Goal: Use online tool/utility: Utilize a website feature to perform a specific function

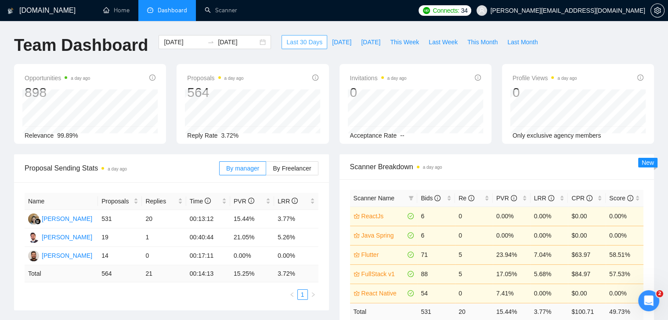
click at [298, 44] on span "Last 30 Days" at bounding box center [304, 42] width 36 height 10
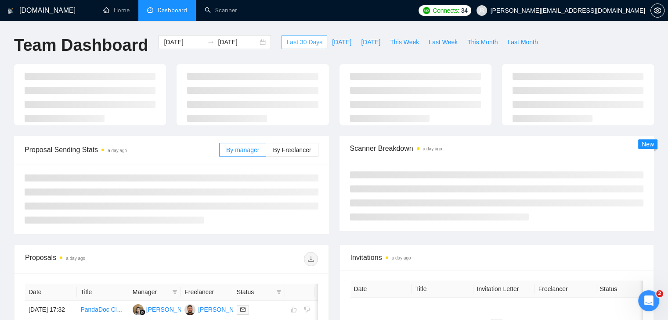
type input "[DATE]"
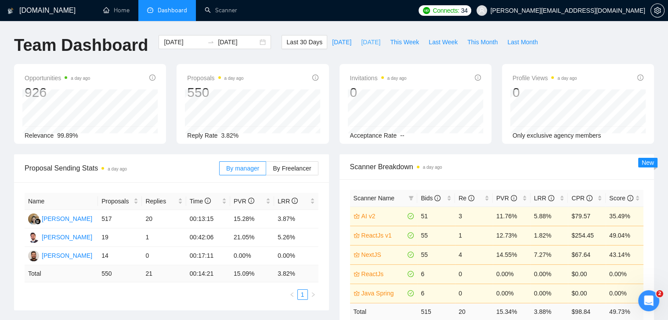
click at [361, 47] on span "[DATE]" at bounding box center [370, 42] width 19 height 10
type input "[DATE]"
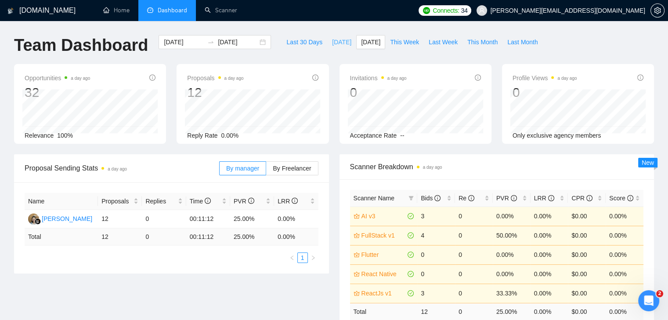
click at [338, 41] on button "[DATE]" at bounding box center [341, 42] width 29 height 14
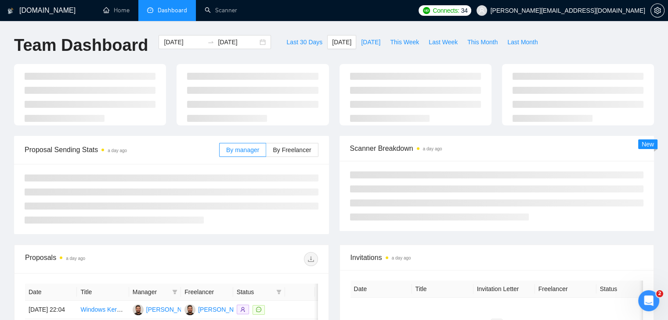
type input "[DATE]"
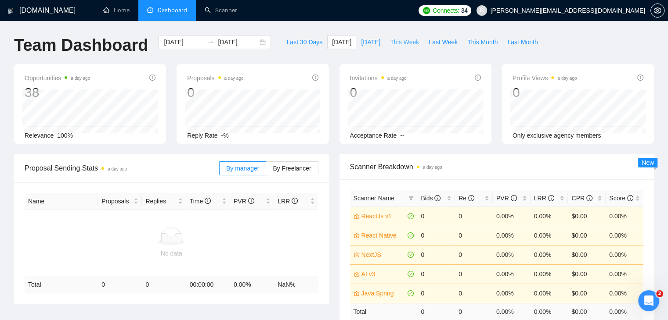
click at [390, 46] on span "This Week" at bounding box center [404, 42] width 29 height 10
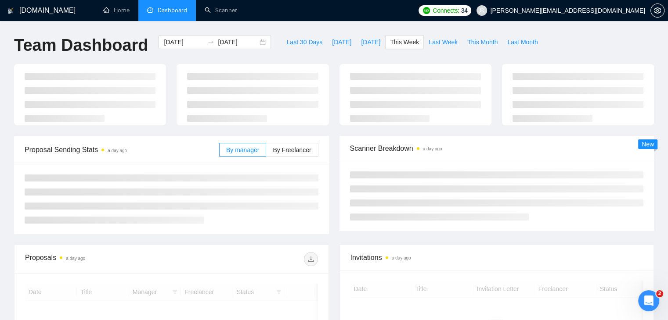
type input "[DATE]"
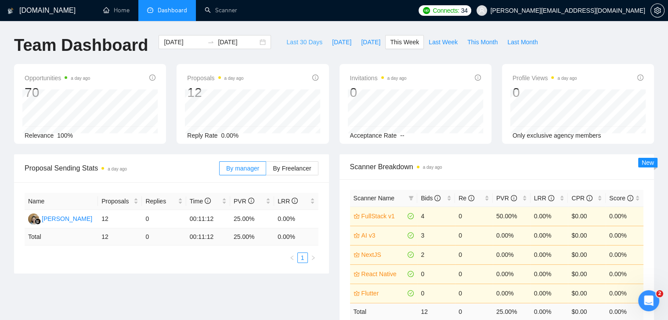
click at [295, 39] on span "Last 30 Days" at bounding box center [304, 42] width 36 height 10
type input "[DATE]"
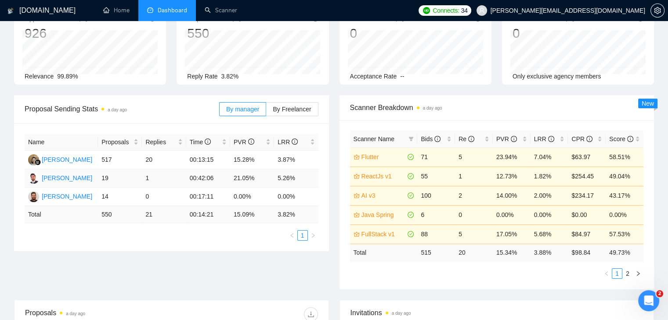
scroll to position [44, 0]
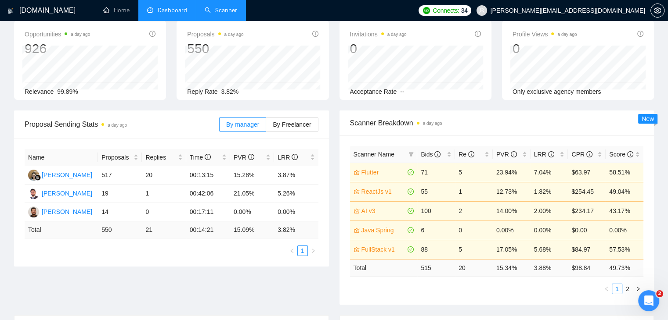
click at [230, 9] on link "Scanner" at bounding box center [221, 10] width 32 height 7
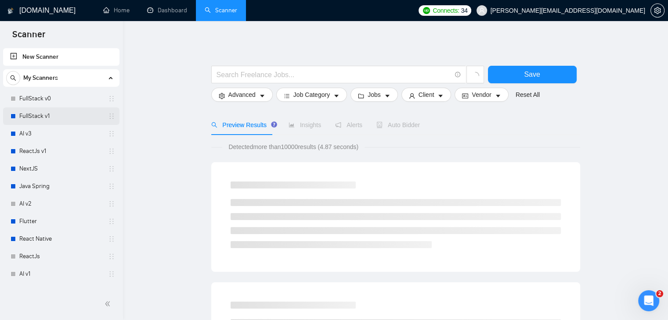
click at [54, 118] on link "FullStack v1" at bounding box center [60, 117] width 83 height 18
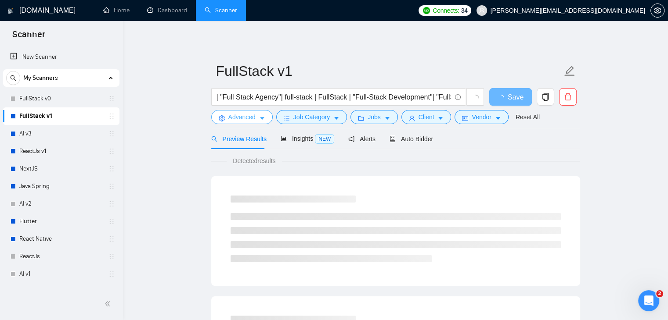
click at [263, 122] on icon "caret-down" at bounding box center [262, 118] width 6 height 6
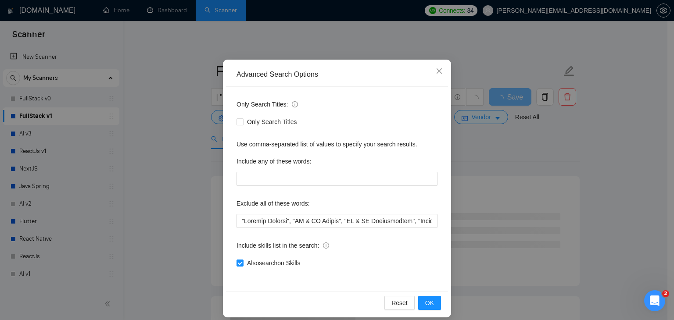
scroll to position [45, 0]
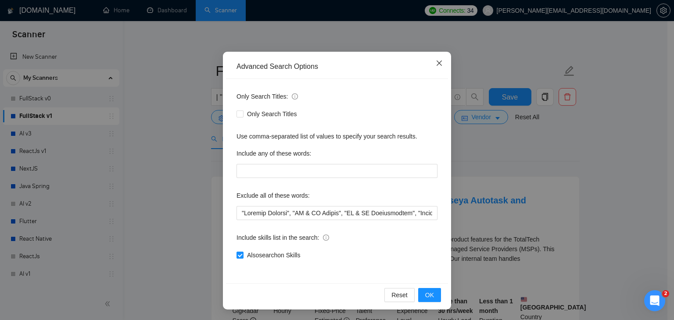
click at [436, 62] on icon "close" at bounding box center [439, 63] width 7 height 7
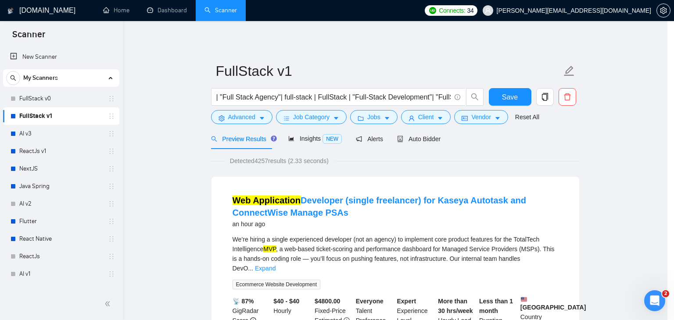
scroll to position [1, 0]
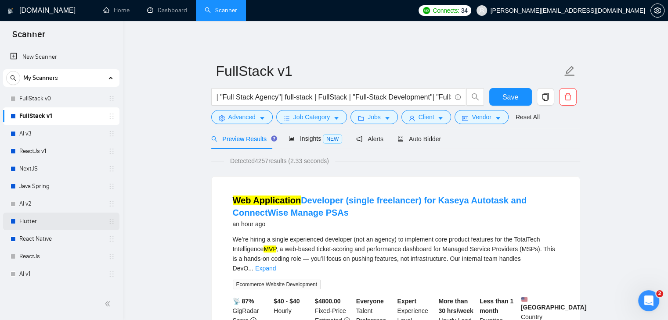
click at [51, 222] on link "Flutter" at bounding box center [60, 222] width 83 height 18
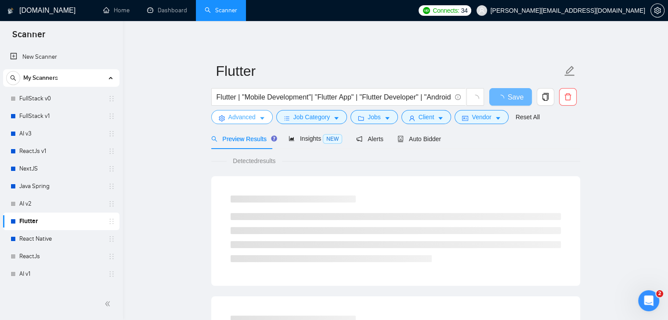
click at [265, 120] on button "Advanced" at bounding box center [241, 117] width 61 height 14
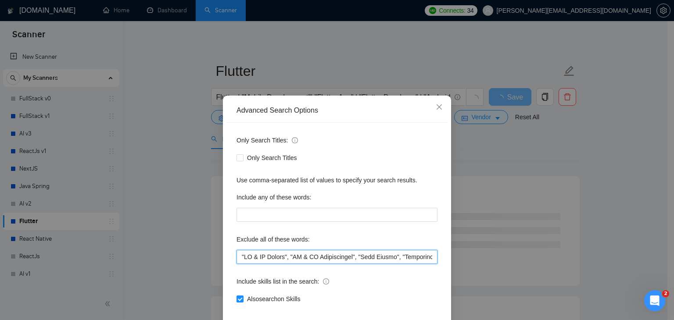
click at [276, 258] on input "text" at bounding box center [337, 257] width 201 height 14
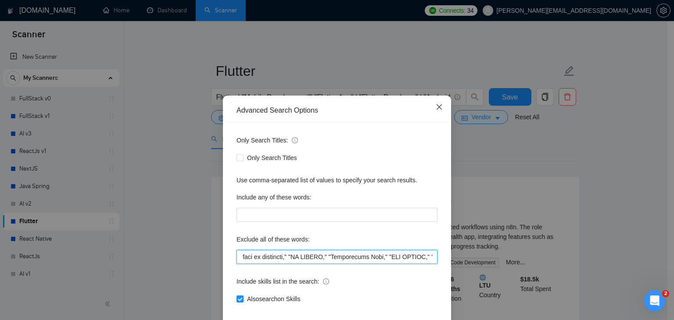
scroll to position [0, 2864]
click at [437, 109] on icon "close" at bounding box center [439, 106] width 5 height 5
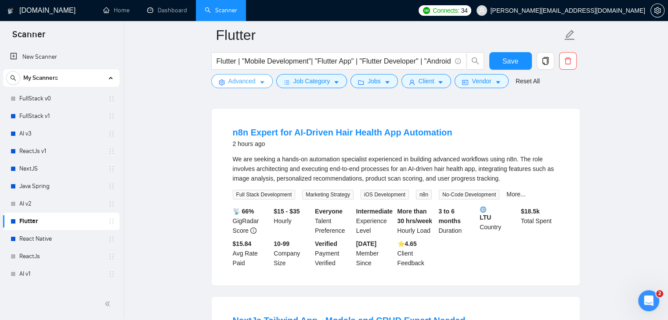
scroll to position [88, 0]
